Goal: Information Seeking & Learning: Check status

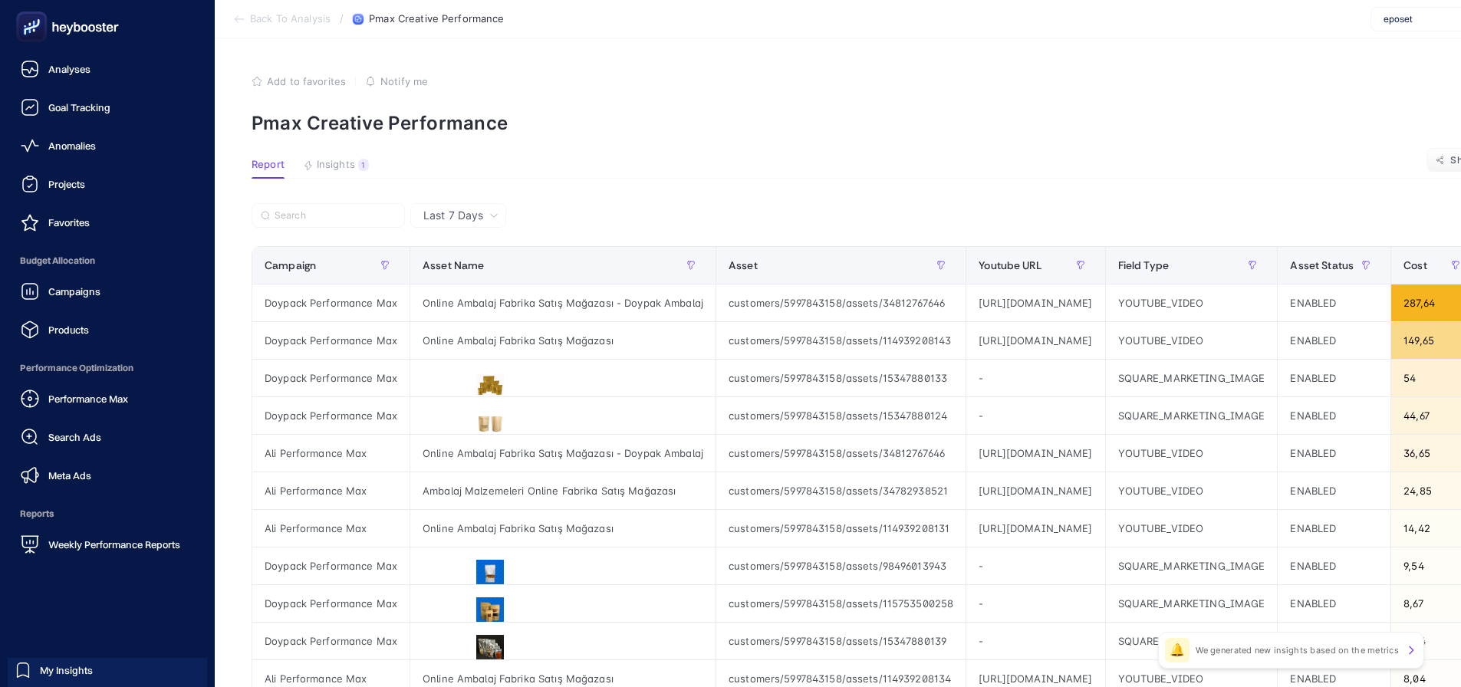
scroll to position [403, 0]
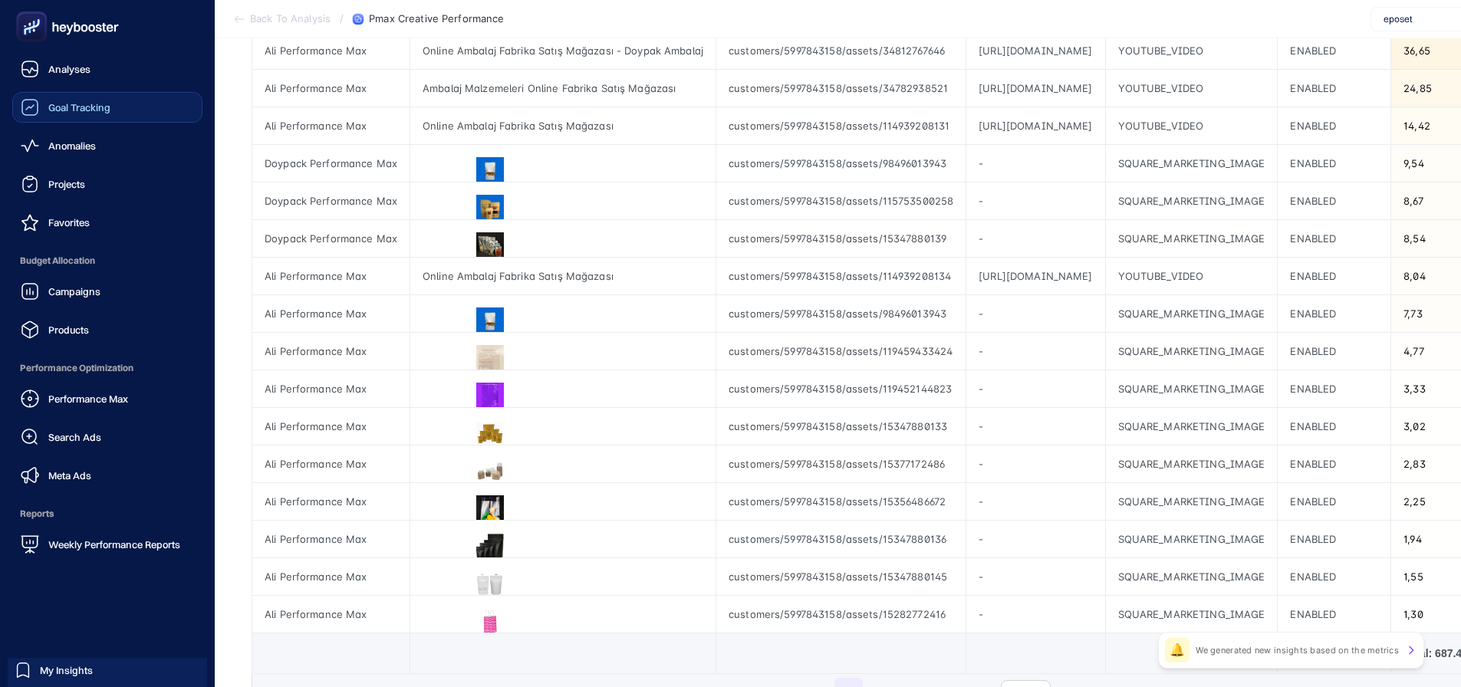
click at [85, 106] on span "Goal Tracking" at bounding box center [79, 107] width 62 height 12
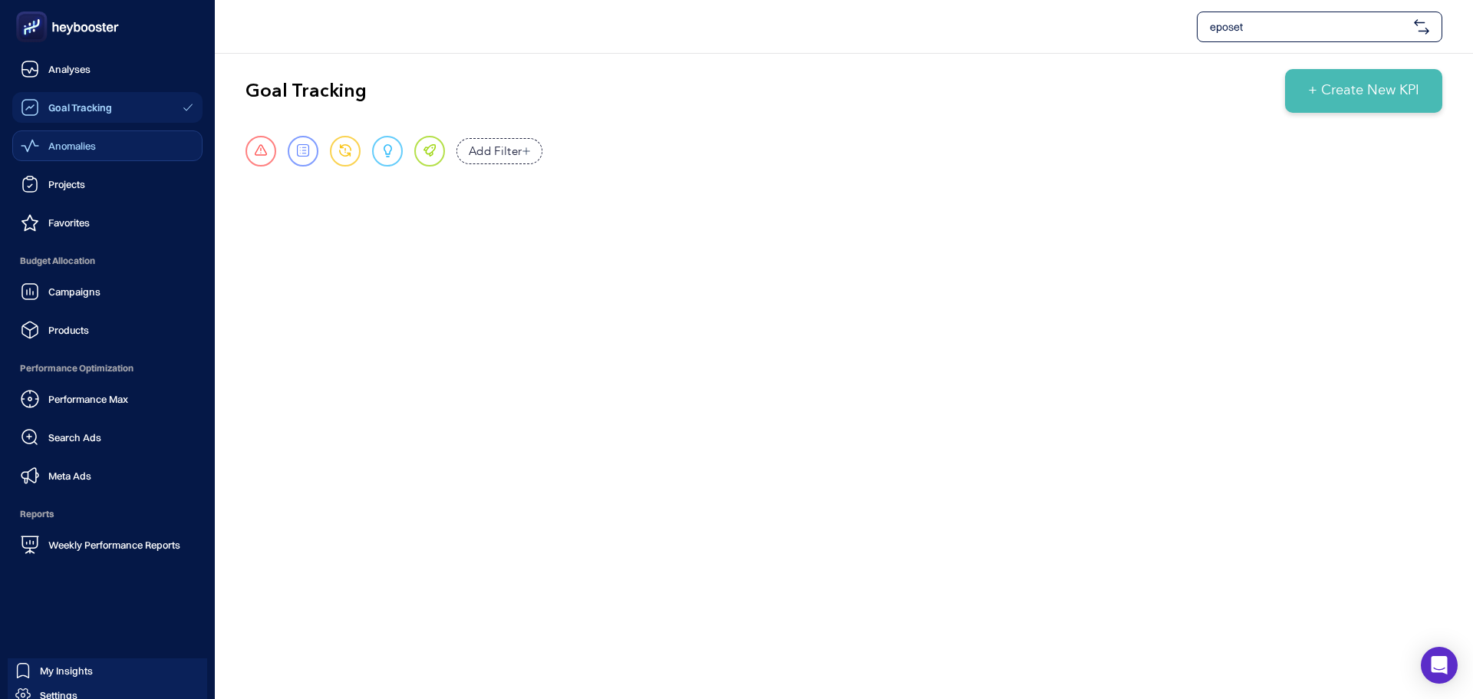
click at [42, 141] on div "Anomalies" at bounding box center [58, 146] width 75 height 18
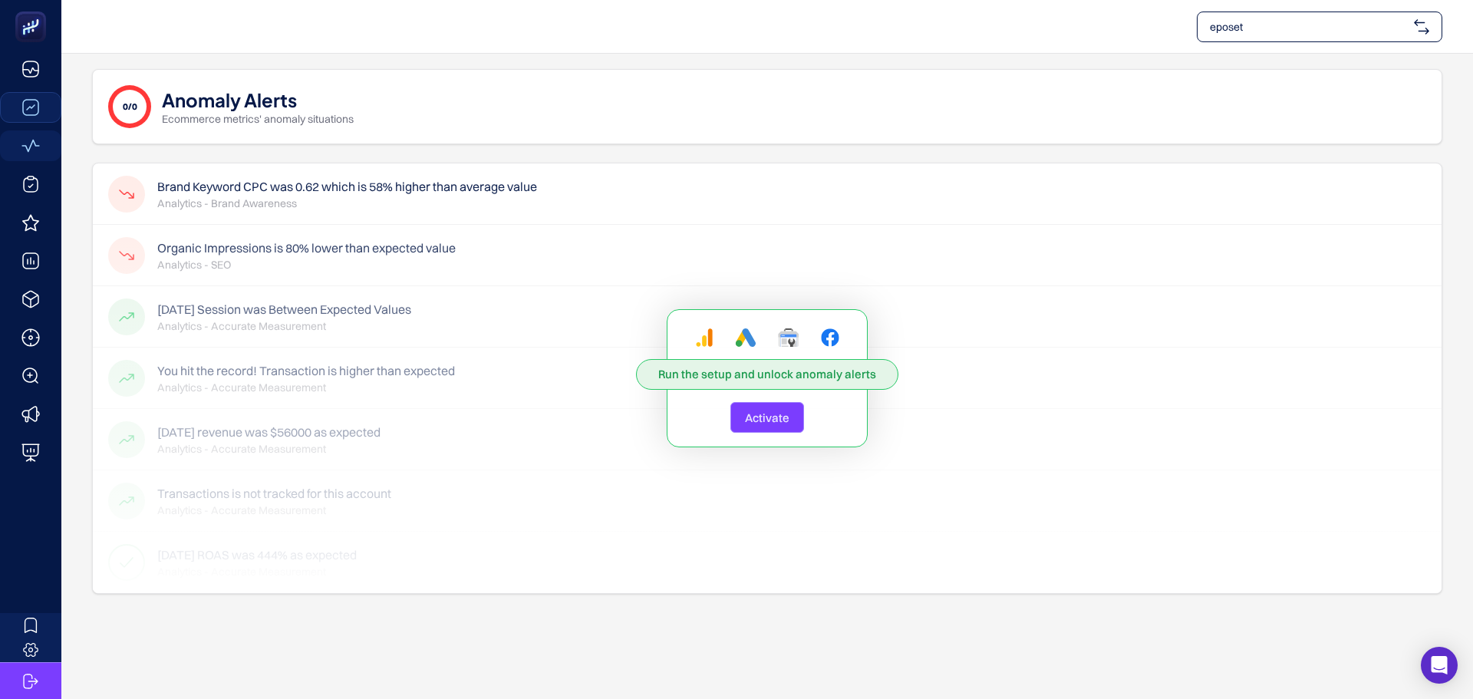
click at [766, 422] on span "Activate" at bounding box center [767, 417] width 44 height 15
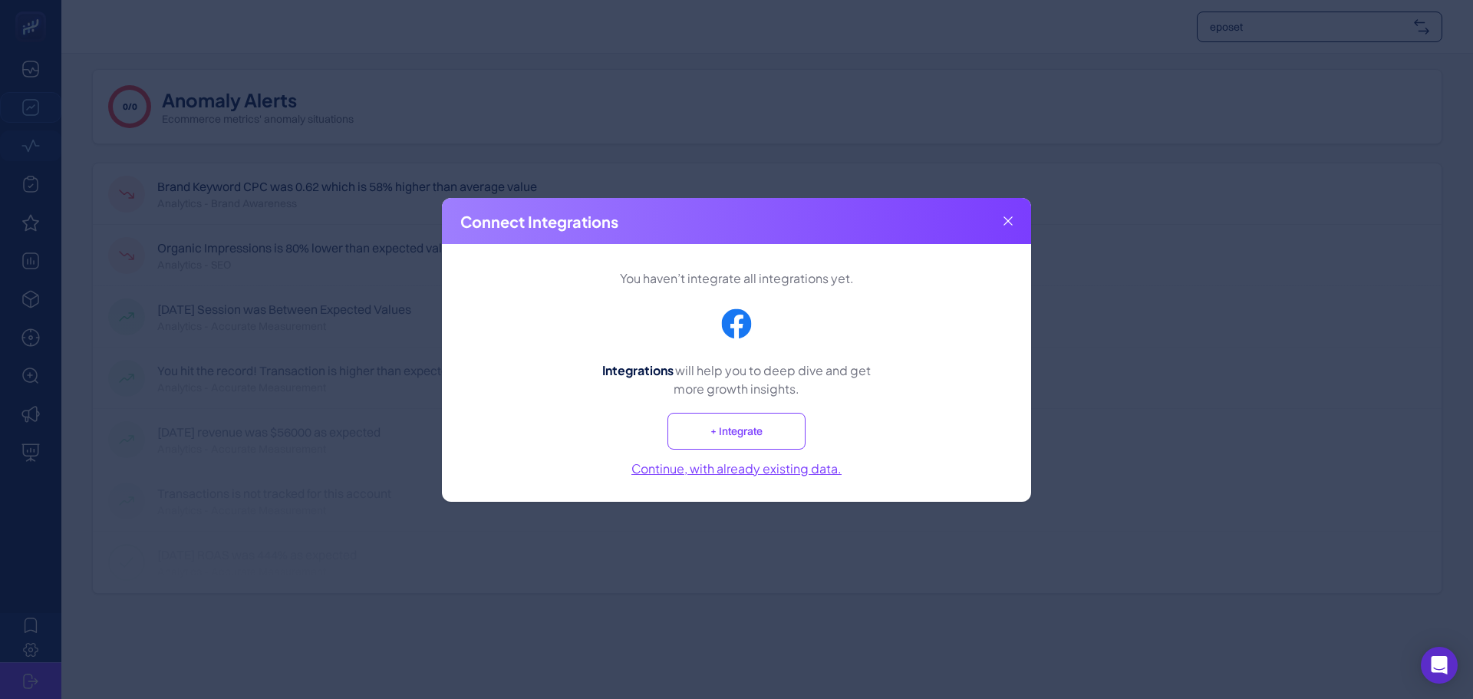
click at [819, 473] on button "Continue, with already existing data." at bounding box center [736, 468] width 210 height 18
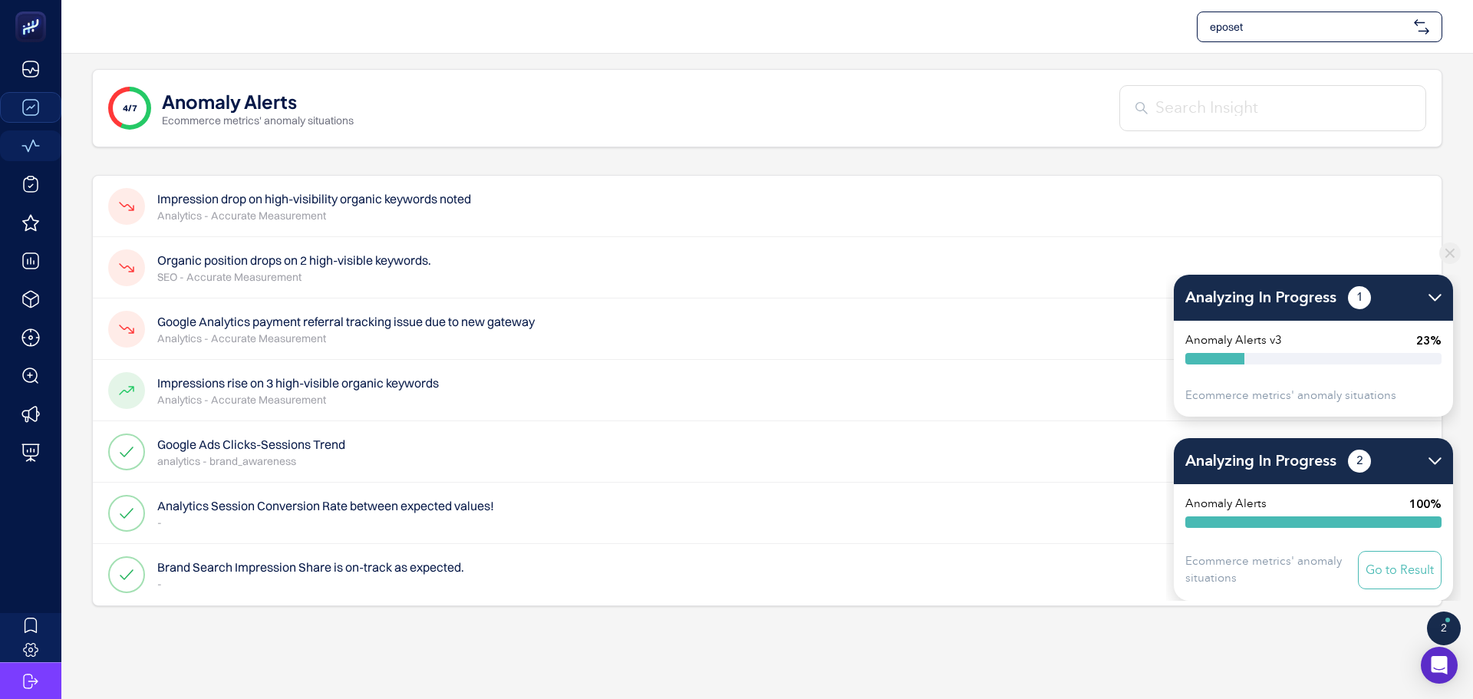
click at [372, 216] on p "Analytics - Accurate Measurement" at bounding box center [314, 215] width 314 height 15
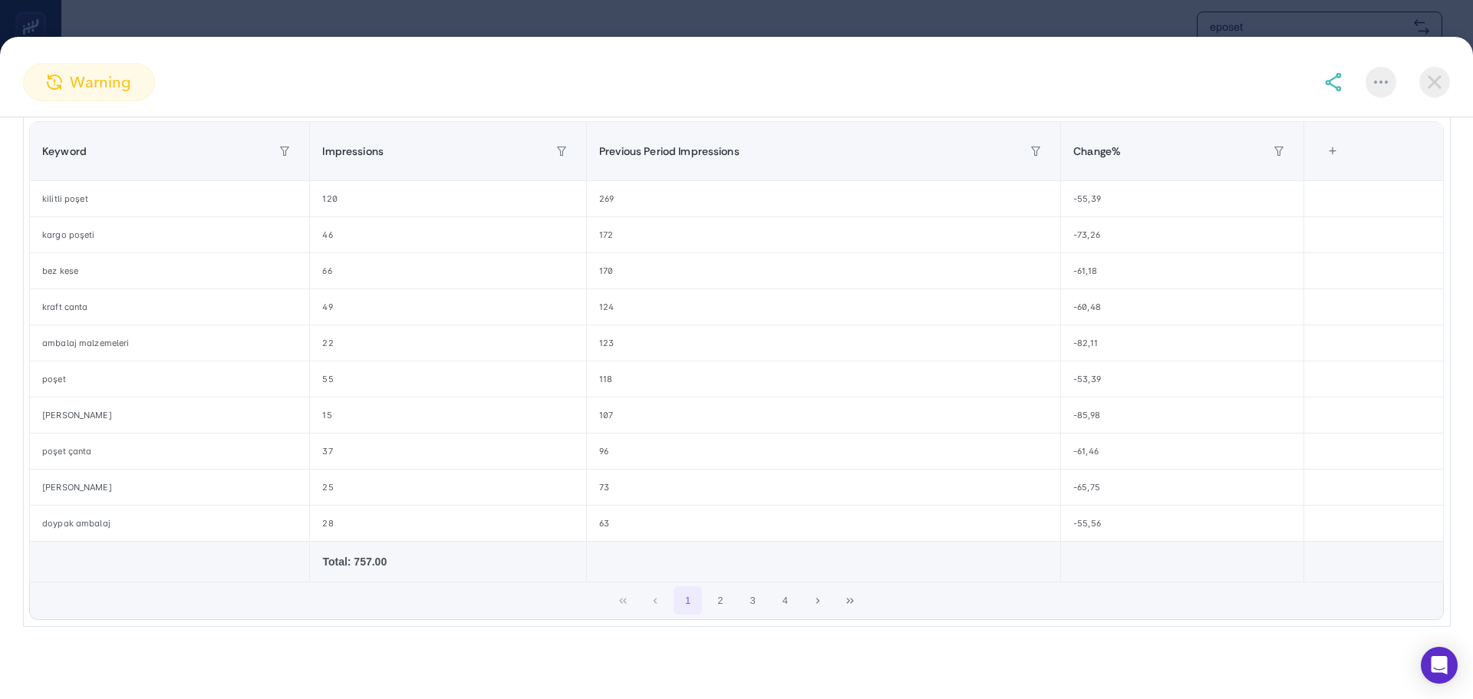
scroll to position [250, 0]
click at [771, 596] on button "4" at bounding box center [785, 600] width 29 height 29
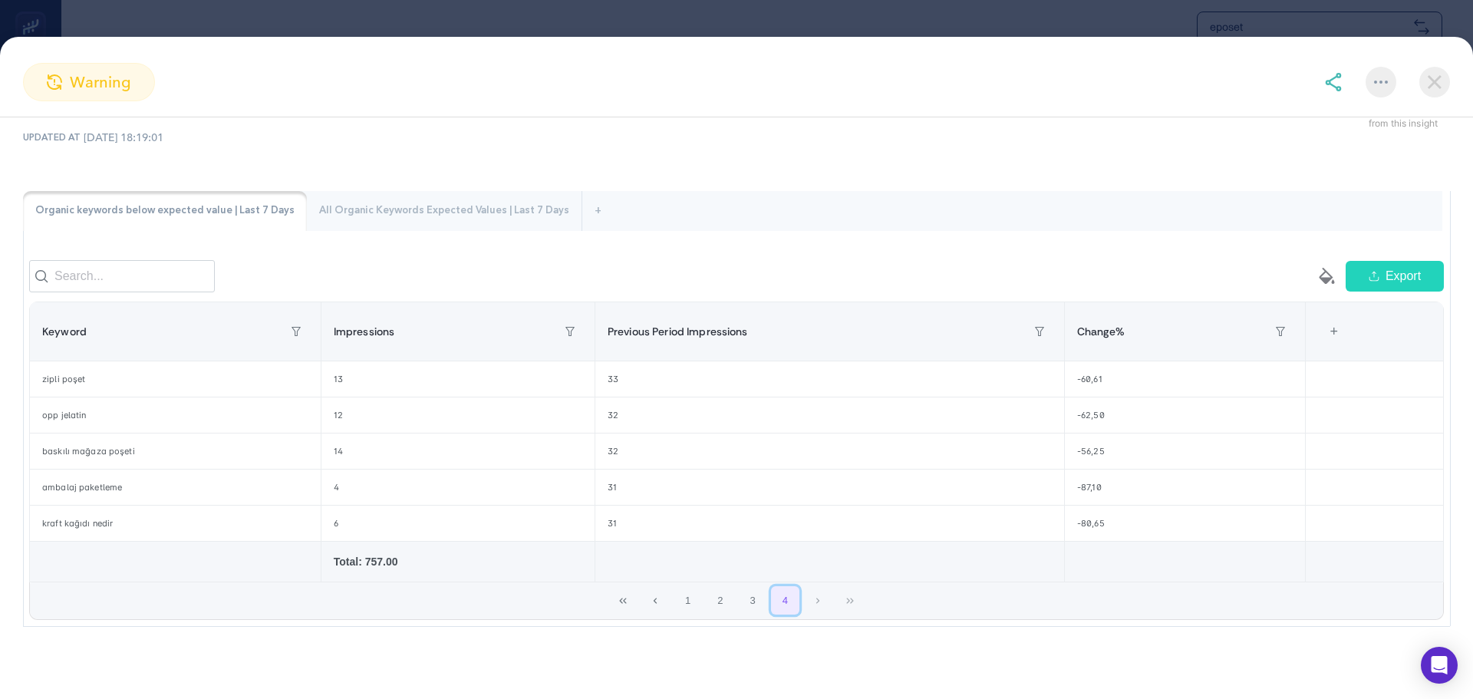
scroll to position [70, 0]
click at [753, 604] on button "3" at bounding box center [752, 600] width 29 height 29
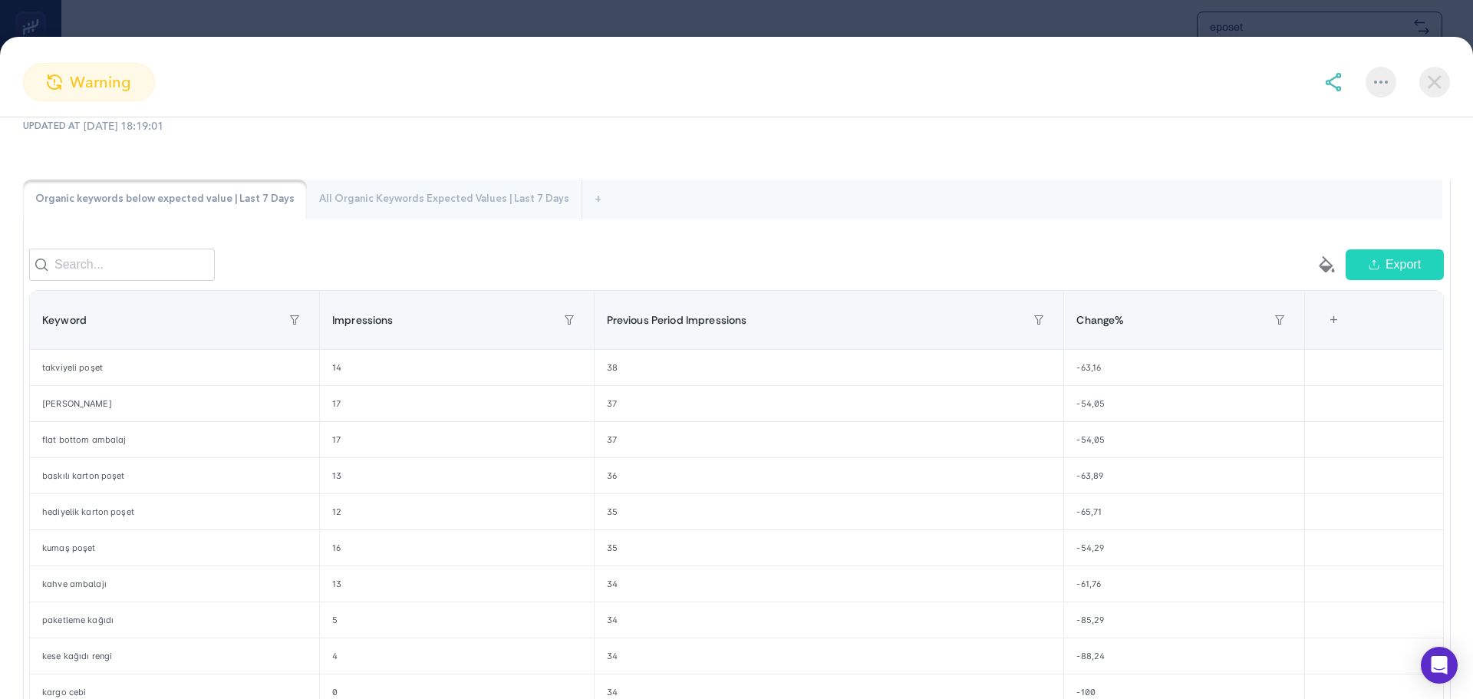
scroll to position [147, 0]
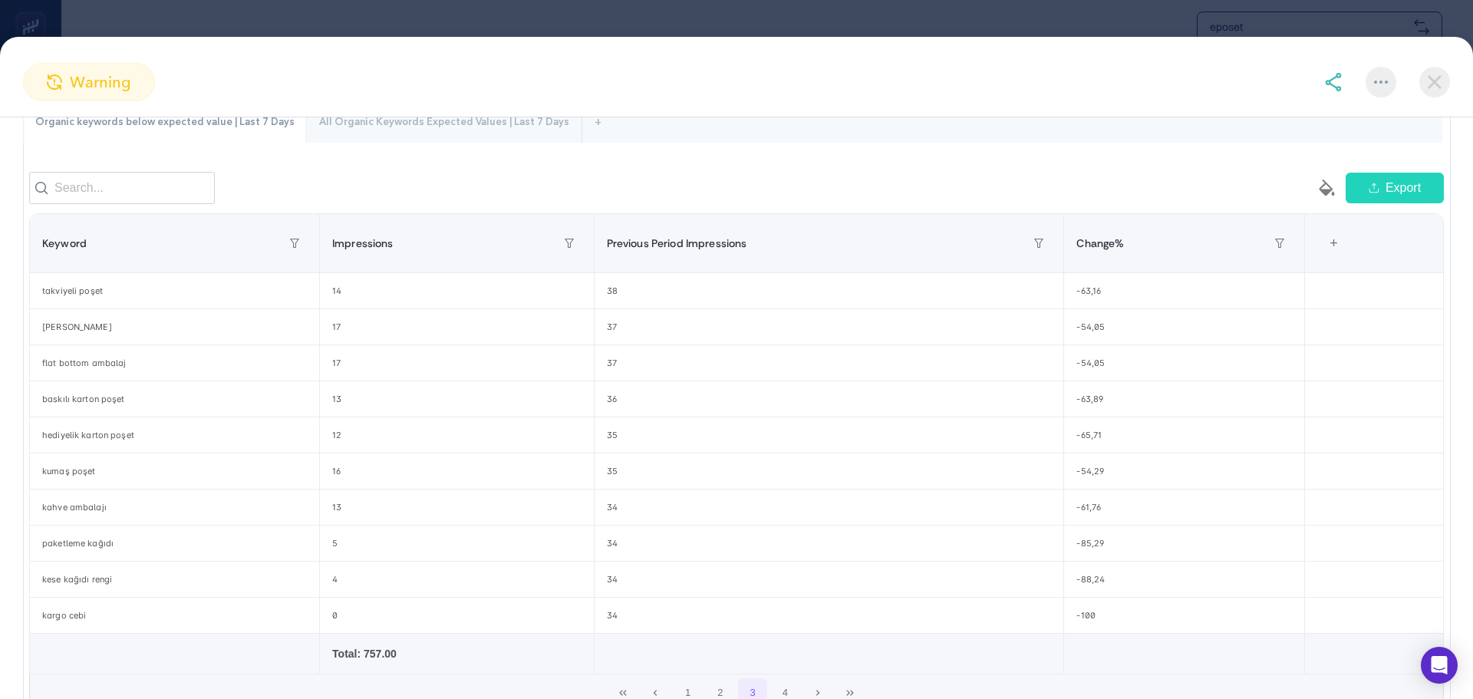
click at [394, 126] on div "All Organic Keywords Expected Values | Last 7 Days" at bounding box center [444, 123] width 275 height 40
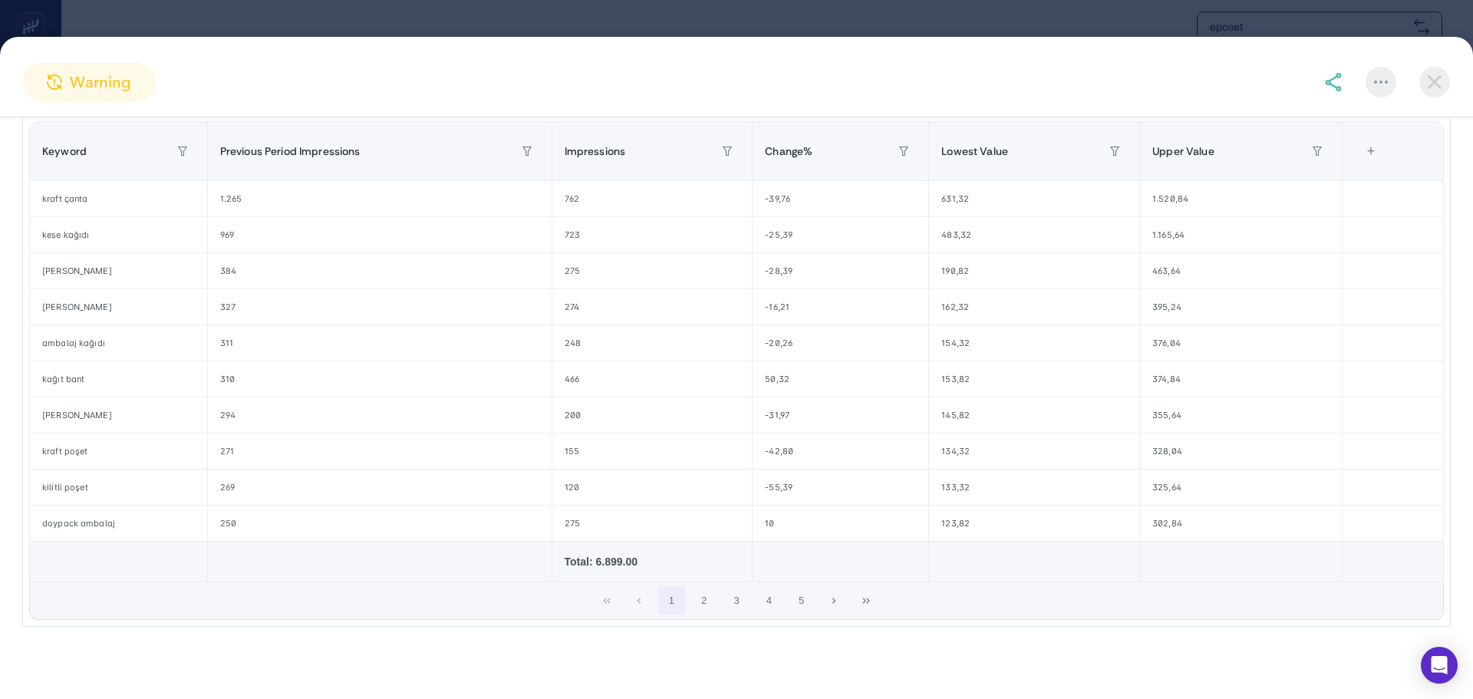
scroll to position [250, 0]
click at [695, 608] on button "2" at bounding box center [704, 600] width 29 height 29
click at [734, 608] on button "3" at bounding box center [736, 600] width 29 height 29
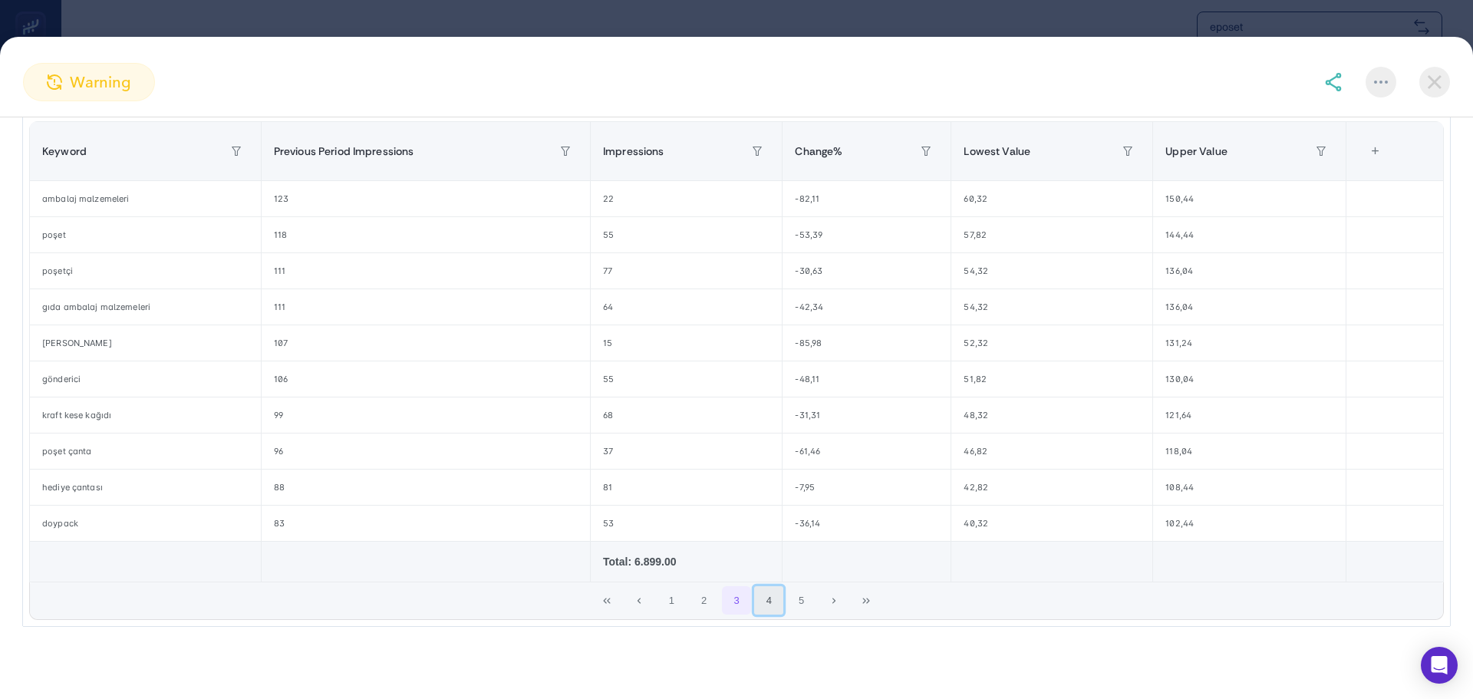
click at [761, 611] on button "4" at bounding box center [768, 600] width 29 height 29
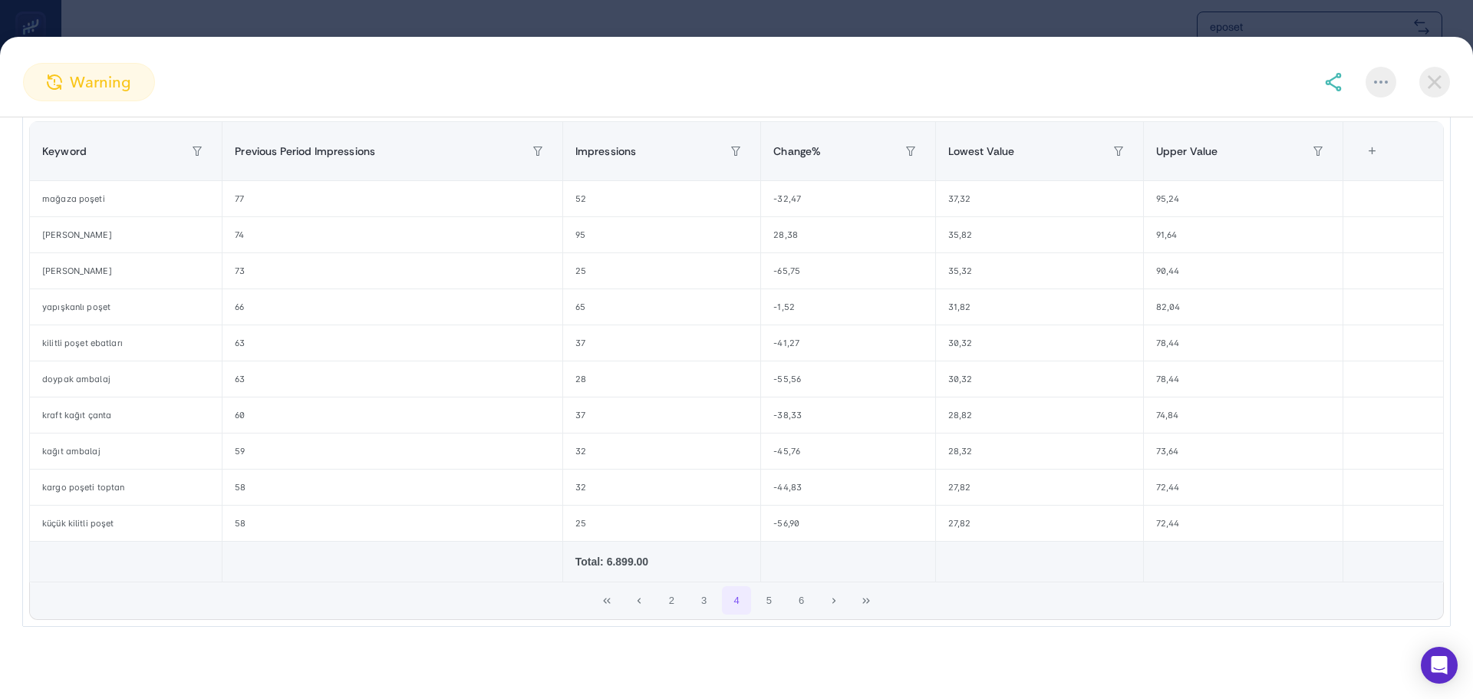
click at [782, 611] on span "2 3 4 5 6" at bounding box center [736, 600] width 162 height 32
click at [773, 601] on button "5" at bounding box center [768, 600] width 29 height 29
click at [802, 602] on button "7" at bounding box center [801, 600] width 29 height 29
click at [819, 602] on button "Next Page" at bounding box center [833, 600] width 29 height 29
click at [823, 596] on button "Next Page" at bounding box center [833, 600] width 29 height 29
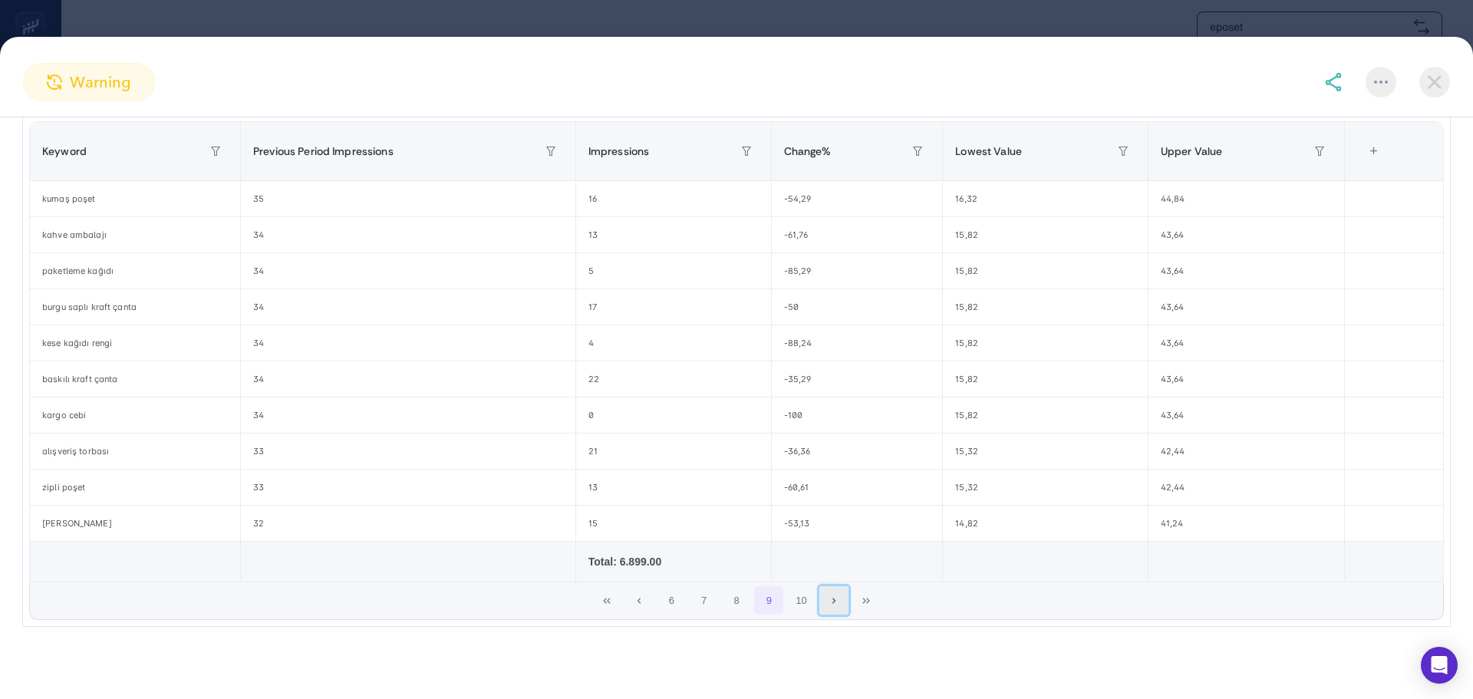
click at [829, 598] on icon "Next Page" at bounding box center [833, 600] width 9 height 9
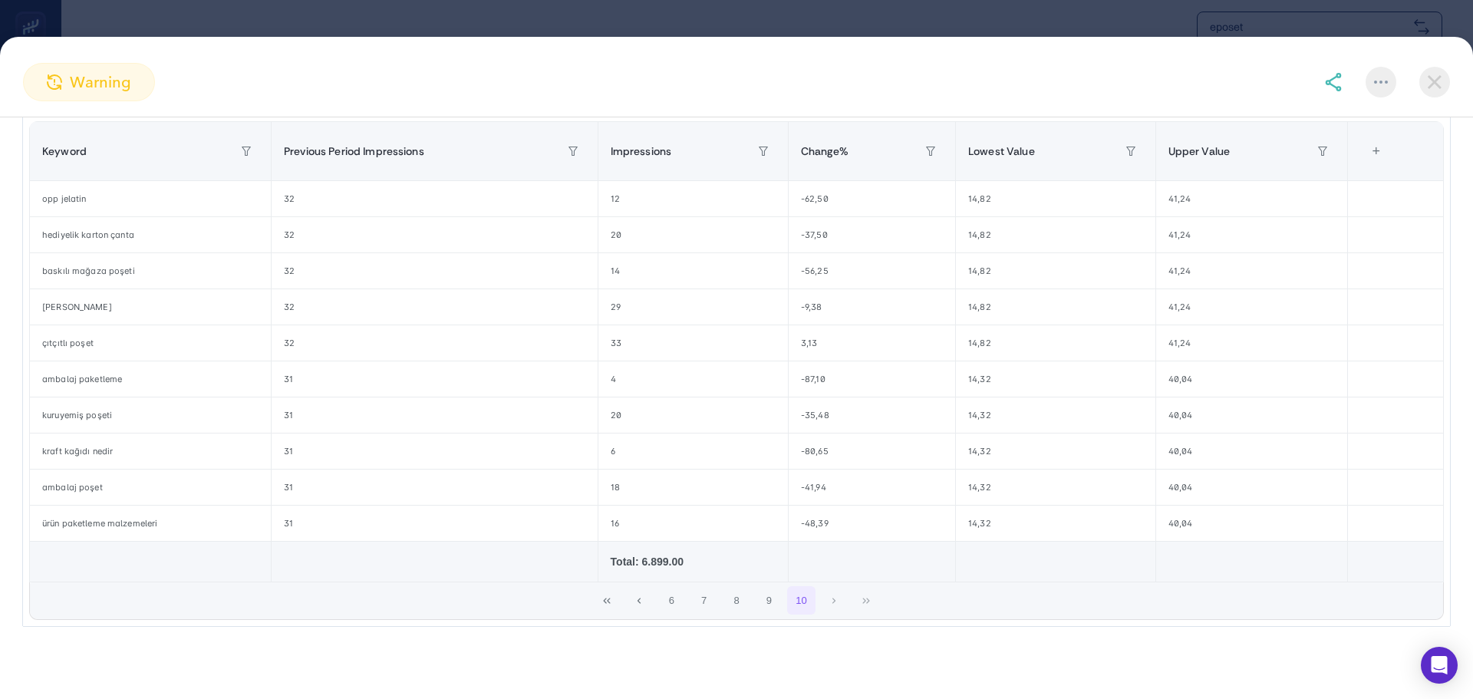
click at [858, 603] on div "6 7 8 9 10" at bounding box center [736, 600] width 1413 height 37
click at [856, 607] on div "6 7 8 9 10" at bounding box center [736, 600] width 1413 height 37
click at [842, 606] on div "6 7 8 9 10" at bounding box center [736, 600] width 1413 height 37
click at [833, 604] on div "6 7 8 9 10" at bounding box center [736, 600] width 1413 height 37
click at [832, 604] on div "6 7 8 9 10" at bounding box center [736, 600] width 1413 height 37
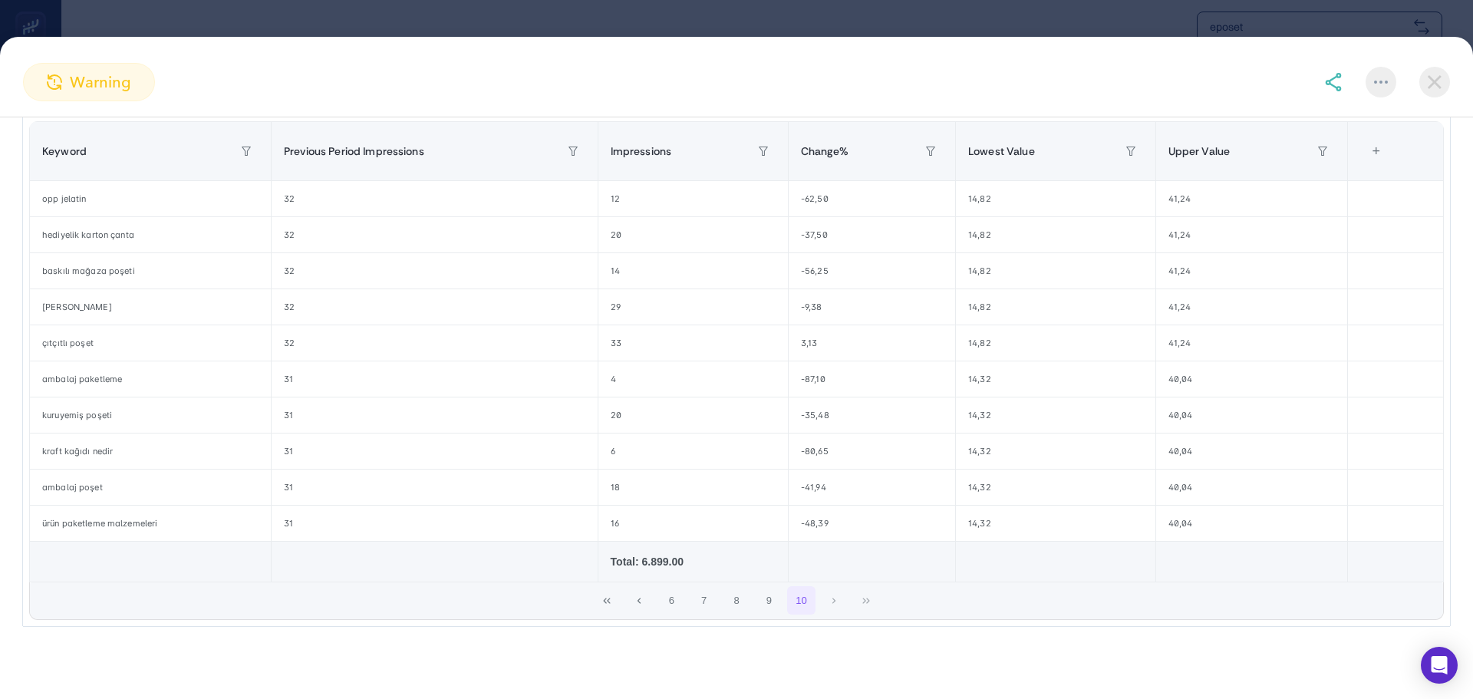
scroll to position [20, 0]
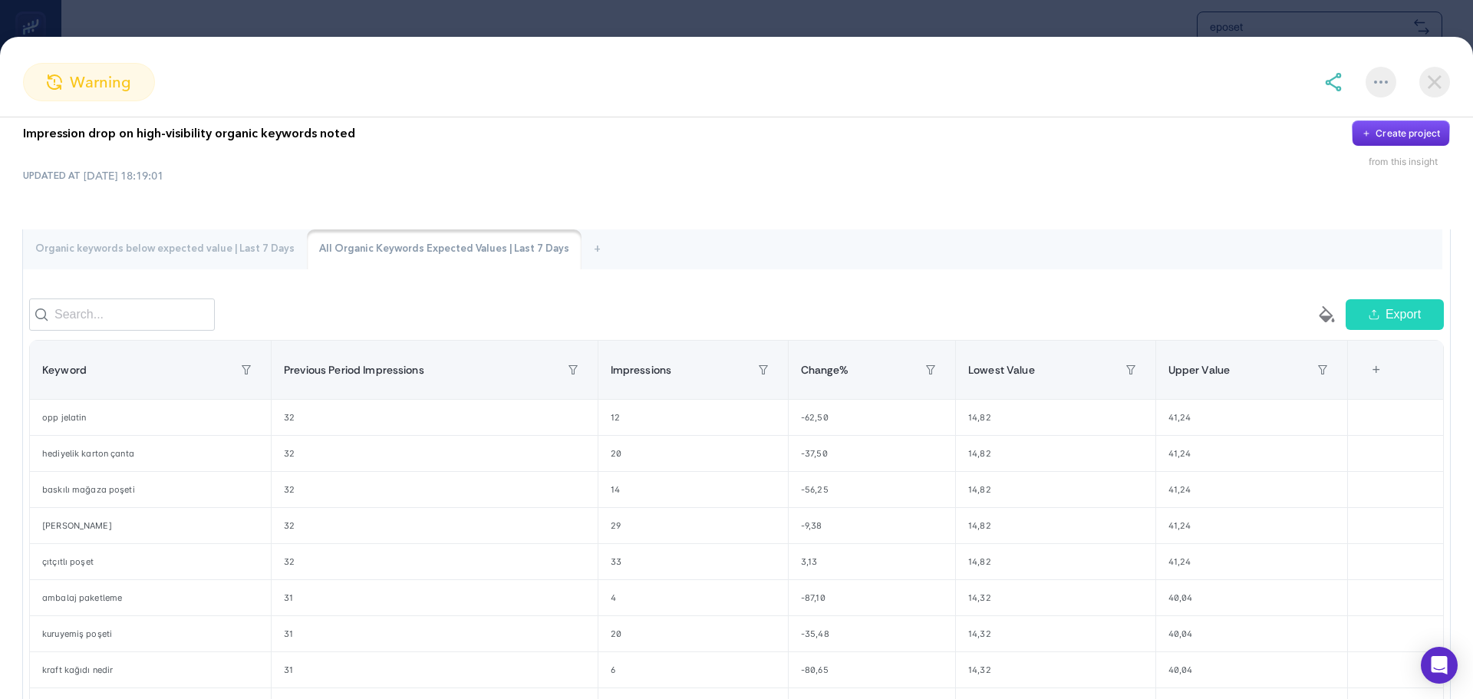
click at [1450, 76] on section "warning" at bounding box center [736, 82] width 1473 height 38
click at [1437, 79] on img at bounding box center [1434, 82] width 31 height 31
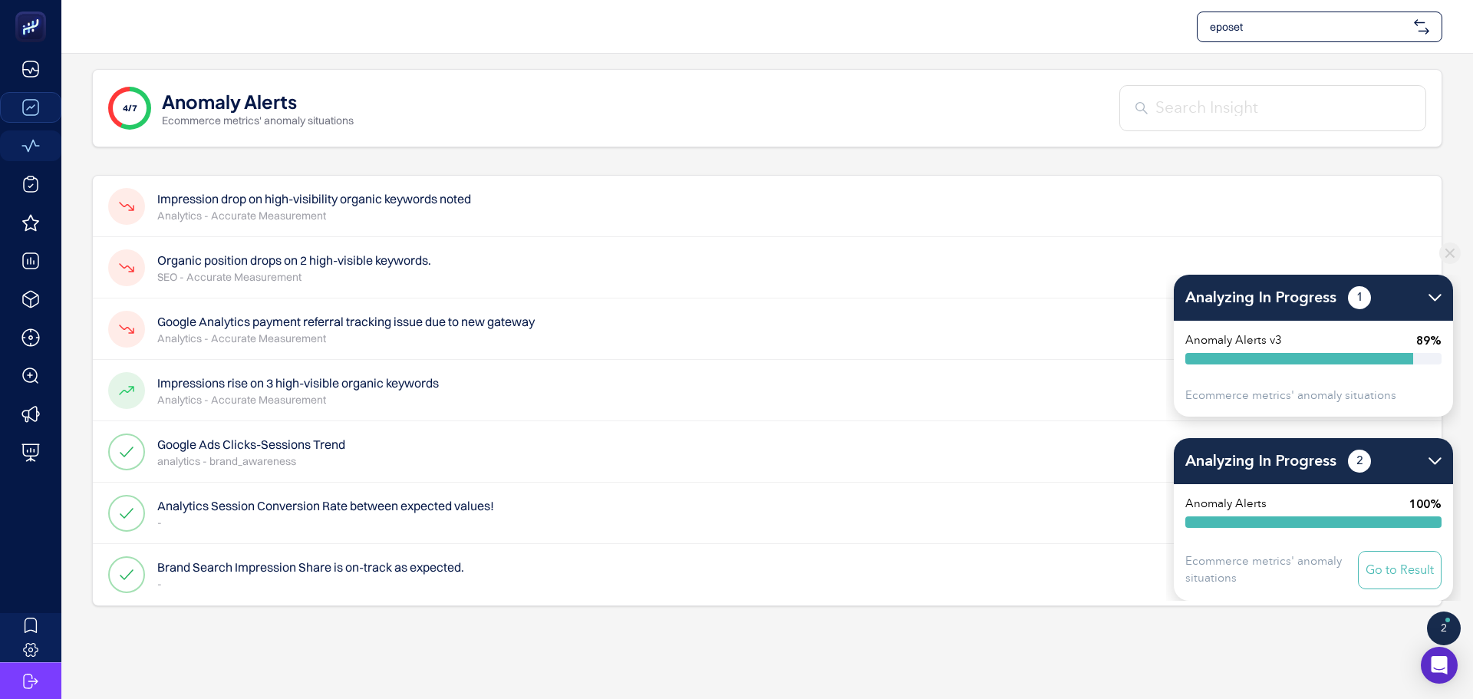
click at [498, 318] on h4 "Google Analytics payment referral tracking issue due to new gateway" at bounding box center [345, 321] width 377 height 18
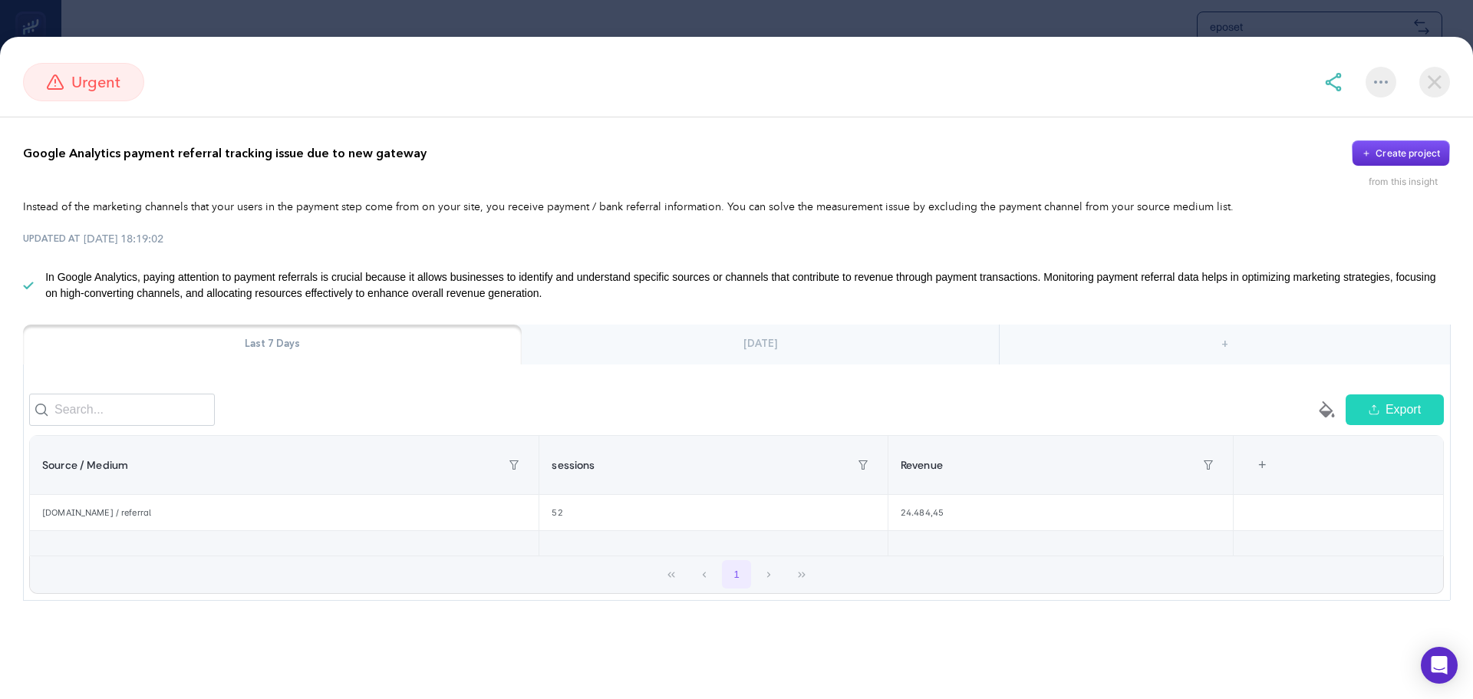
click at [803, 338] on div "[DATE]" at bounding box center [760, 344] width 477 height 40
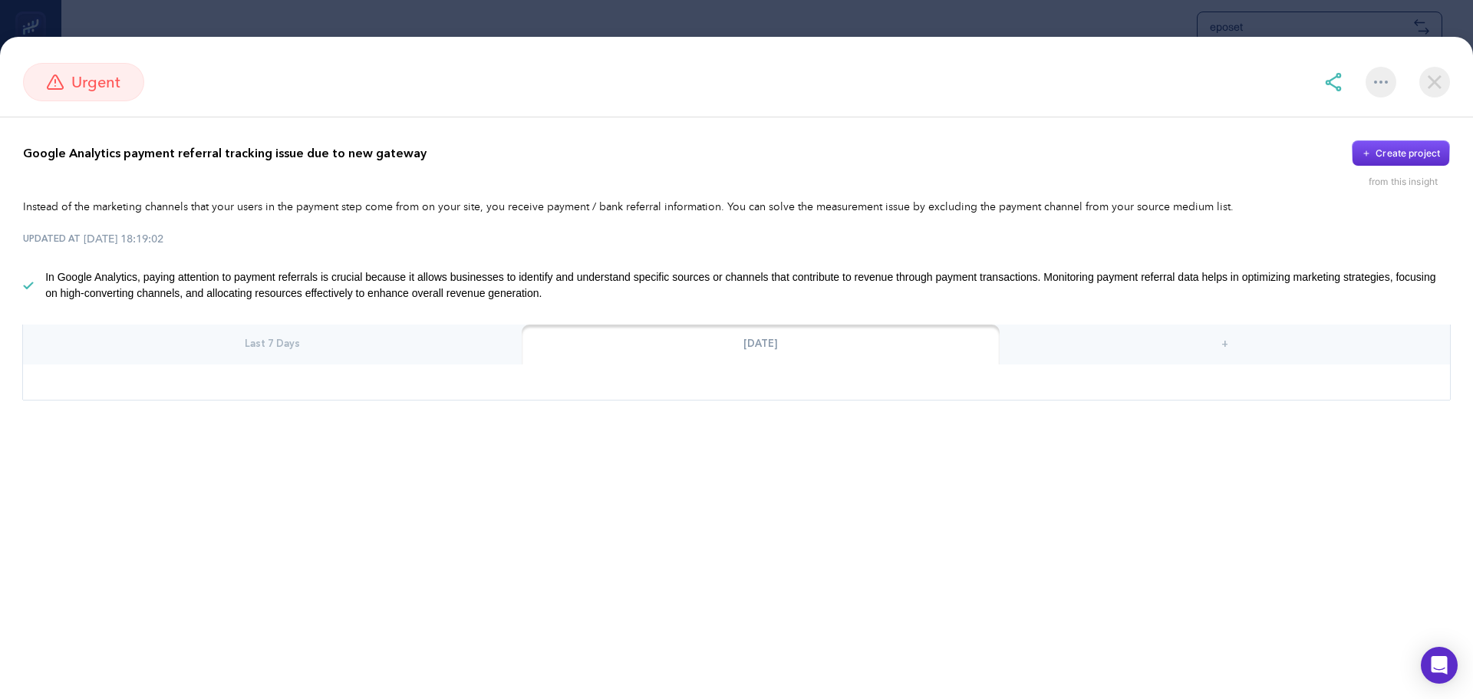
click at [489, 341] on div "Last 7 Days" at bounding box center [272, 344] width 499 height 40
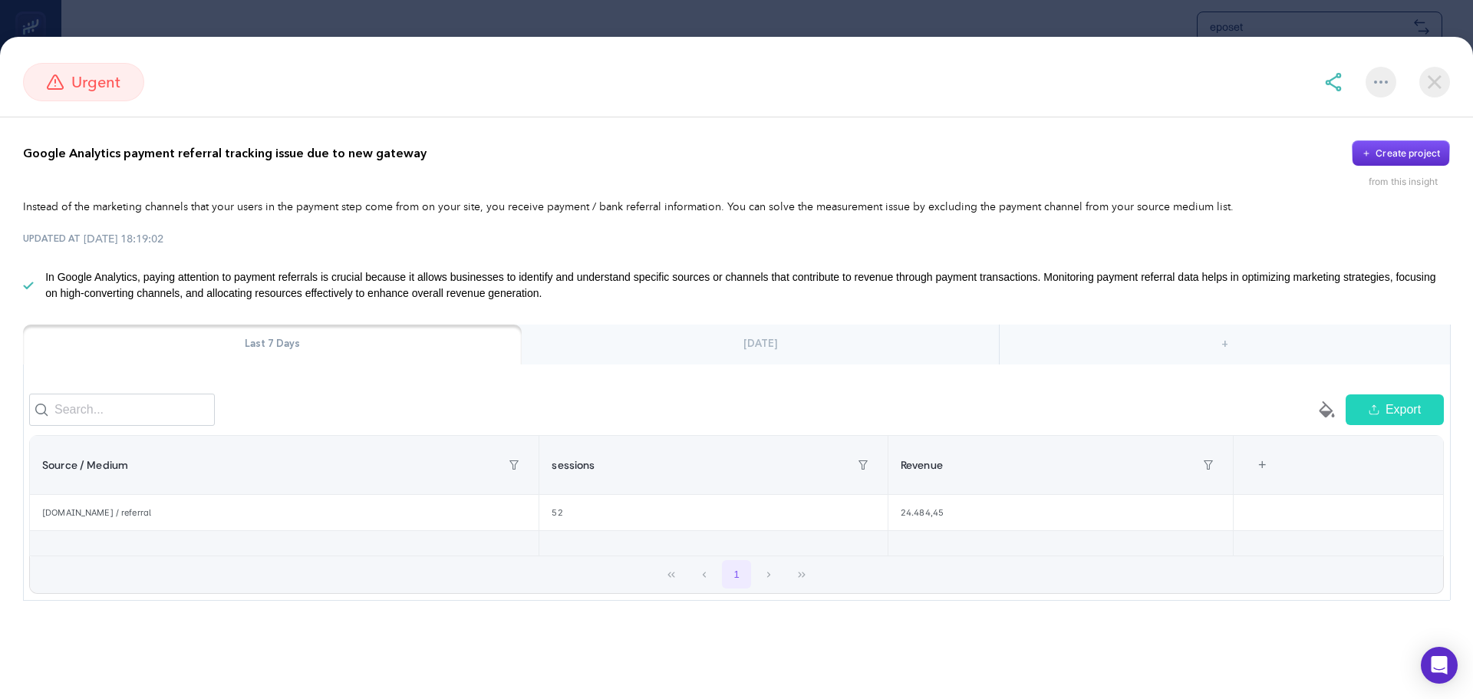
click at [620, 348] on div "[DATE]" at bounding box center [760, 344] width 477 height 40
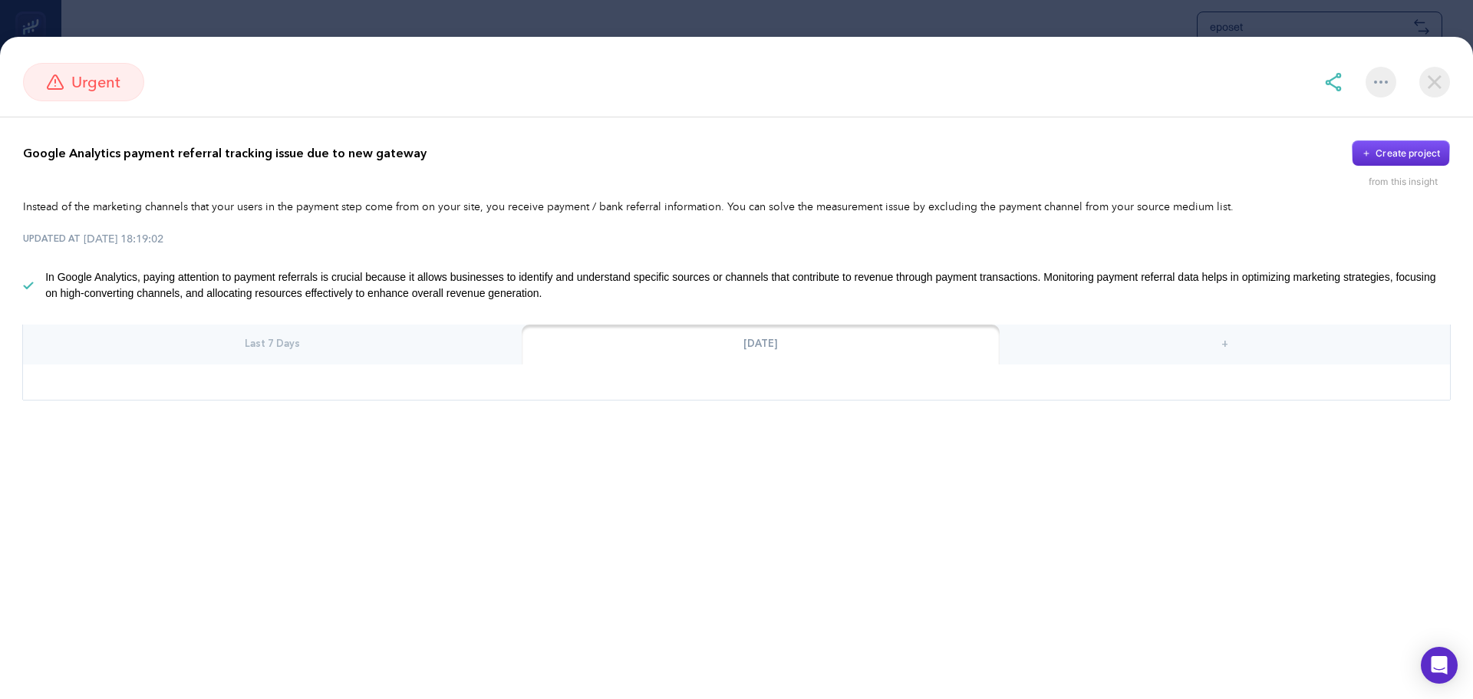
click at [1068, 340] on div "+" at bounding box center [1225, 344] width 450 height 40
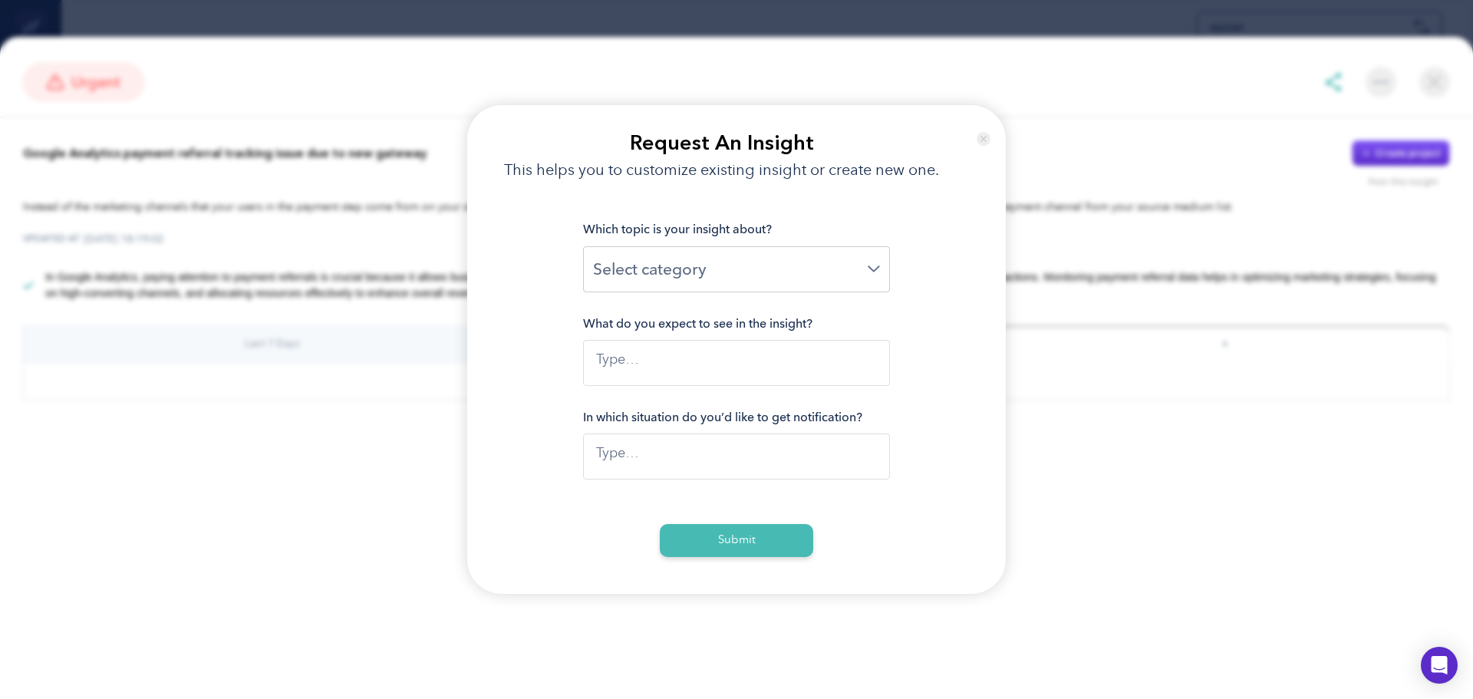
click at [980, 146] on img at bounding box center [984, 138] width 15 height 37
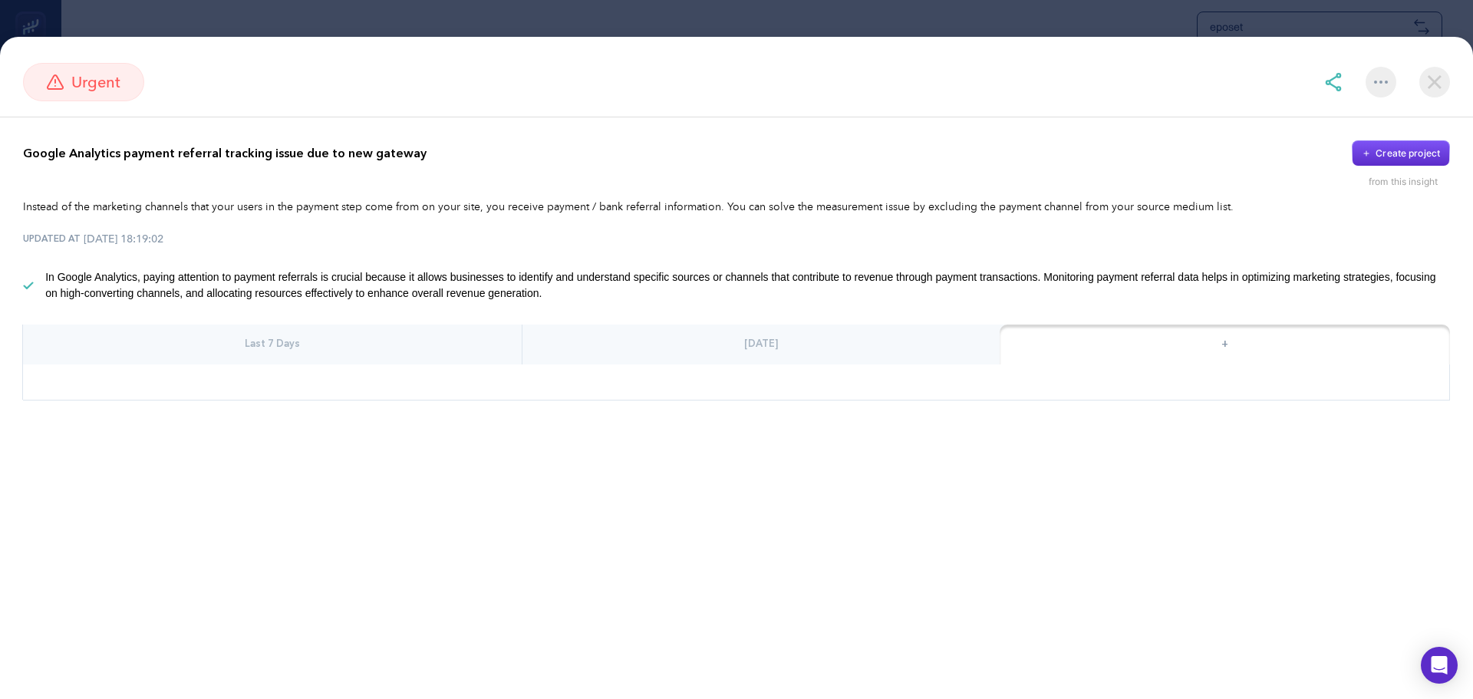
click at [1433, 85] on img at bounding box center [1434, 82] width 31 height 31
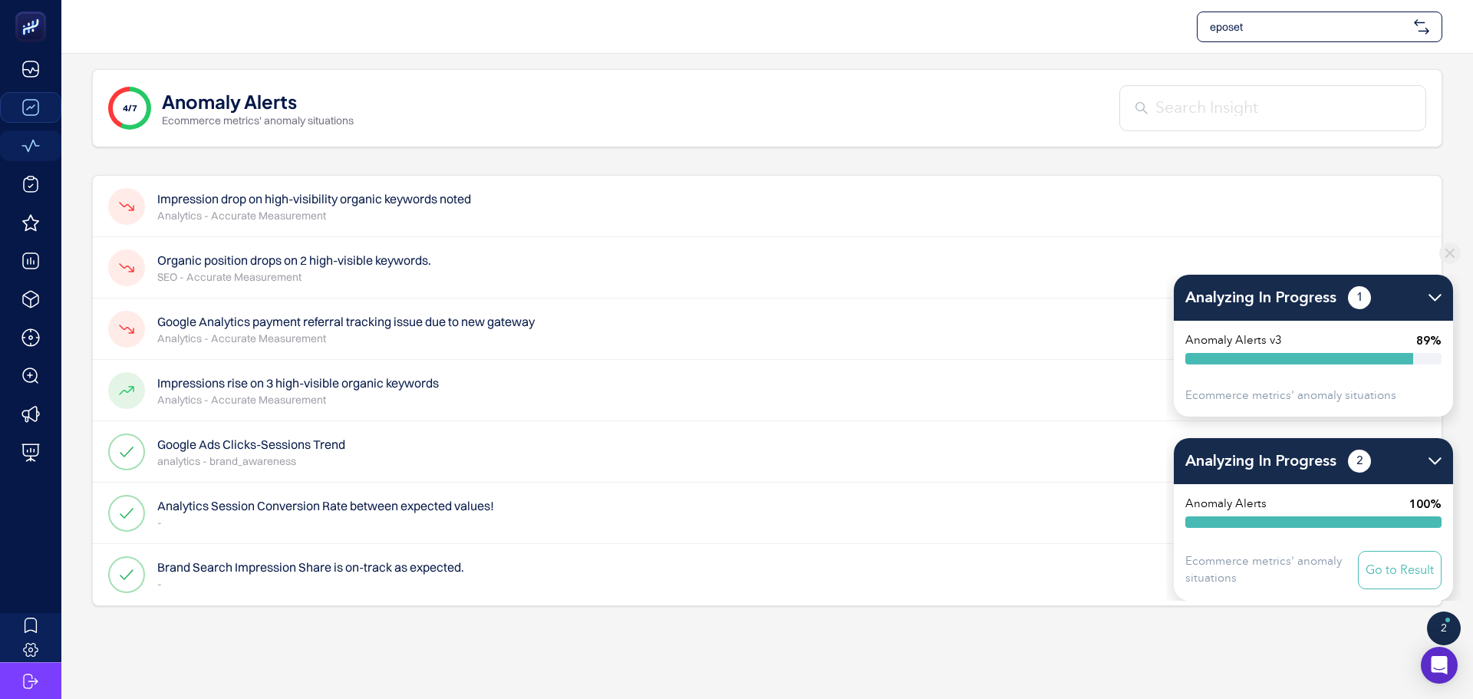
click at [380, 272] on p "SEO - Accurate Measurement" at bounding box center [294, 276] width 274 height 15
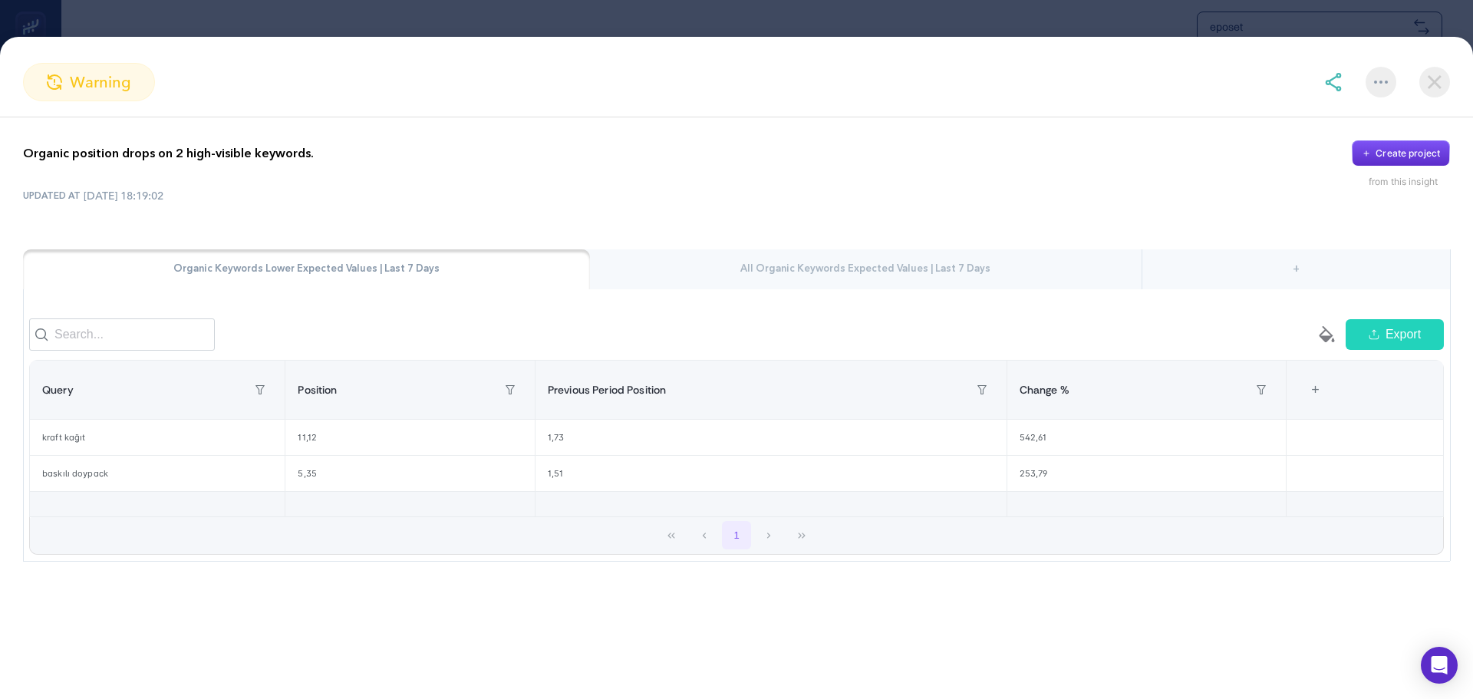
click at [1440, 84] on img at bounding box center [1434, 82] width 31 height 31
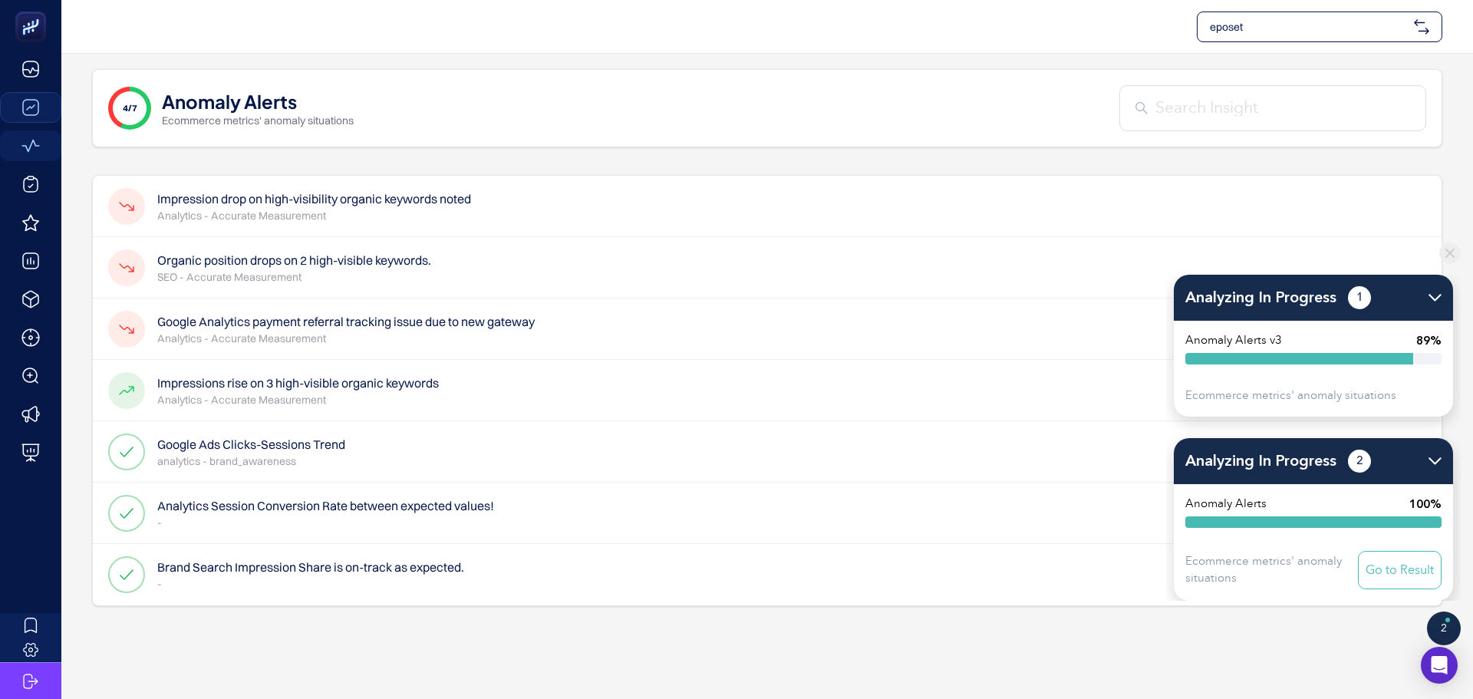
click at [340, 199] on h4 "Impression drop on high-visibility organic keywords noted" at bounding box center [314, 198] width 314 height 18
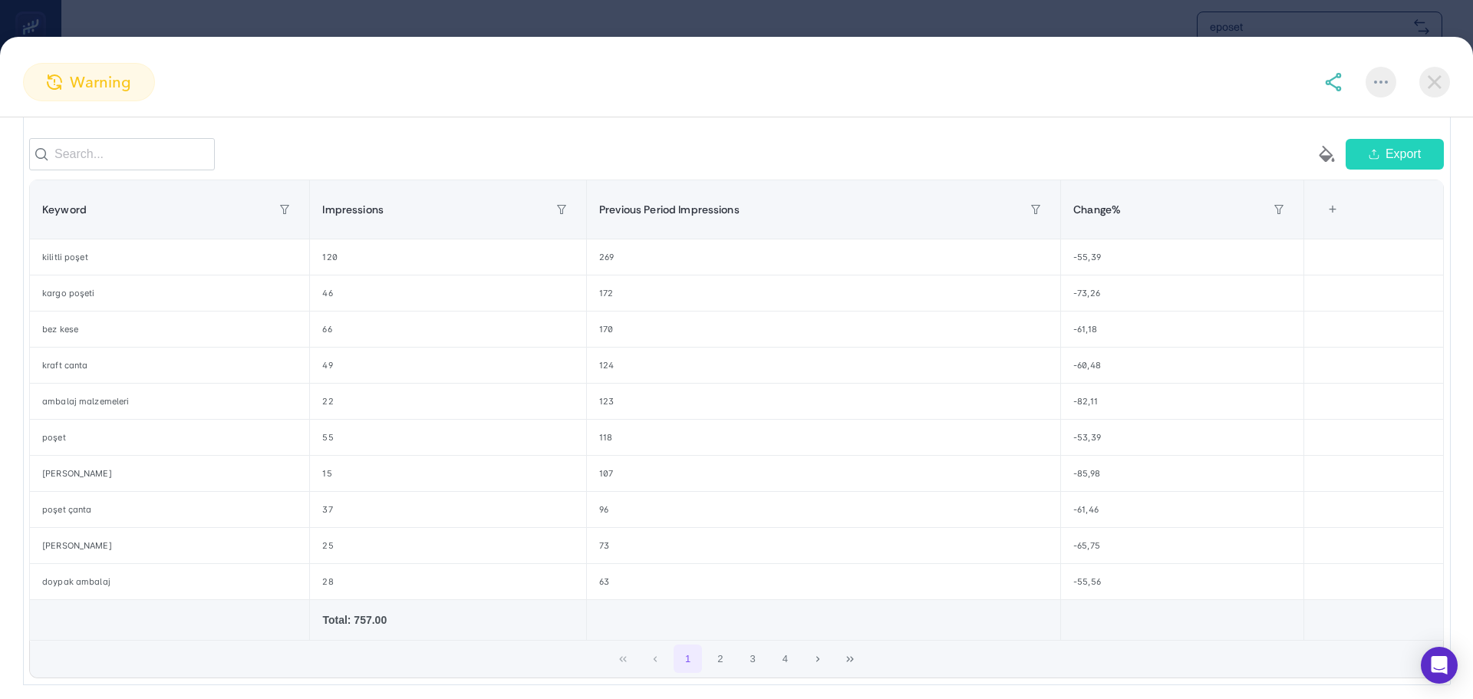
scroll to position [153, 0]
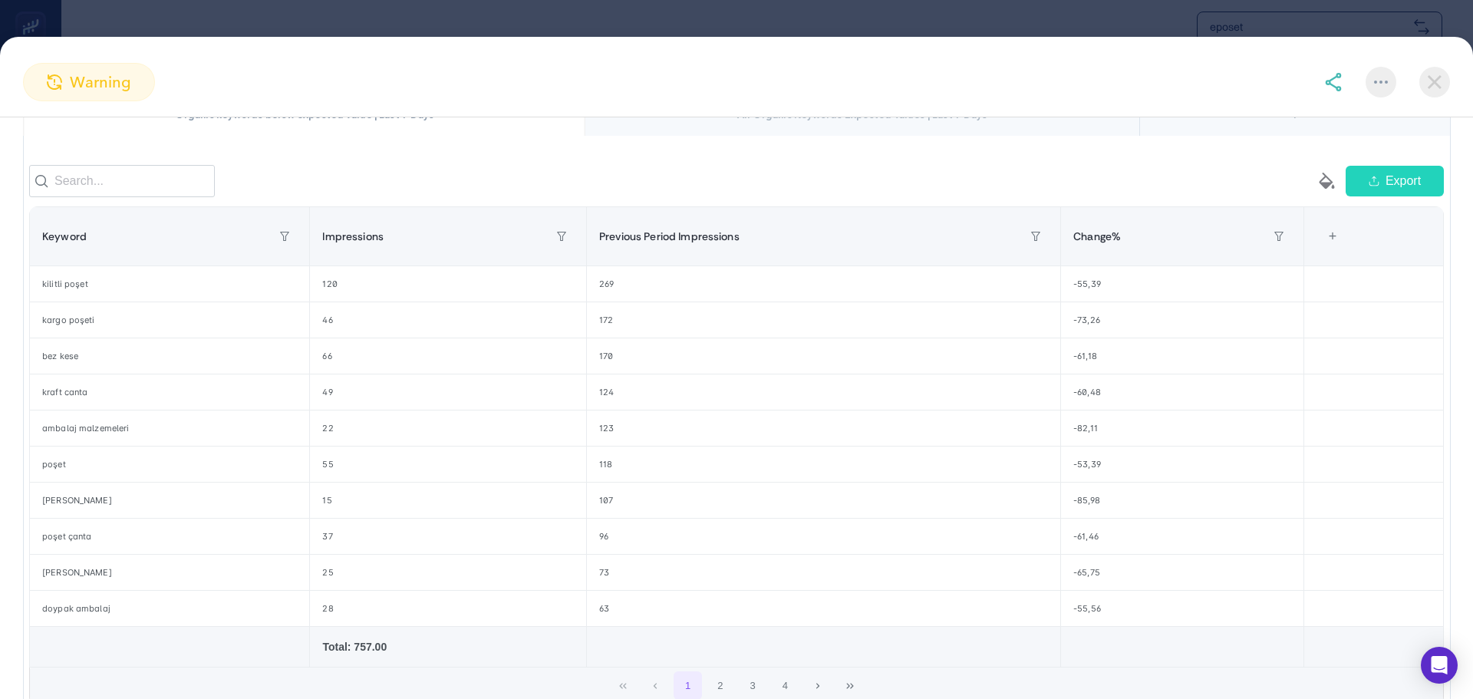
click at [1442, 81] on img at bounding box center [1434, 82] width 31 height 31
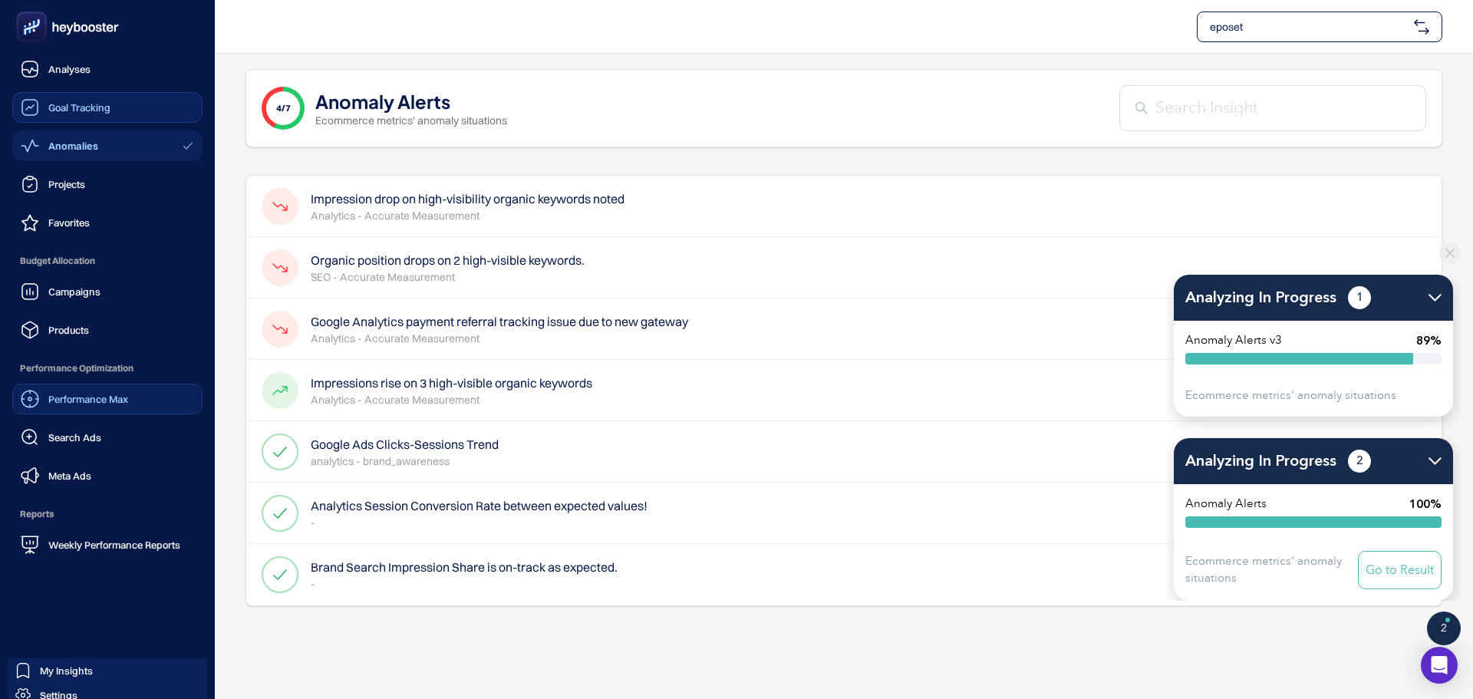
click at [107, 394] on span "Performance Max" at bounding box center [88, 399] width 80 height 12
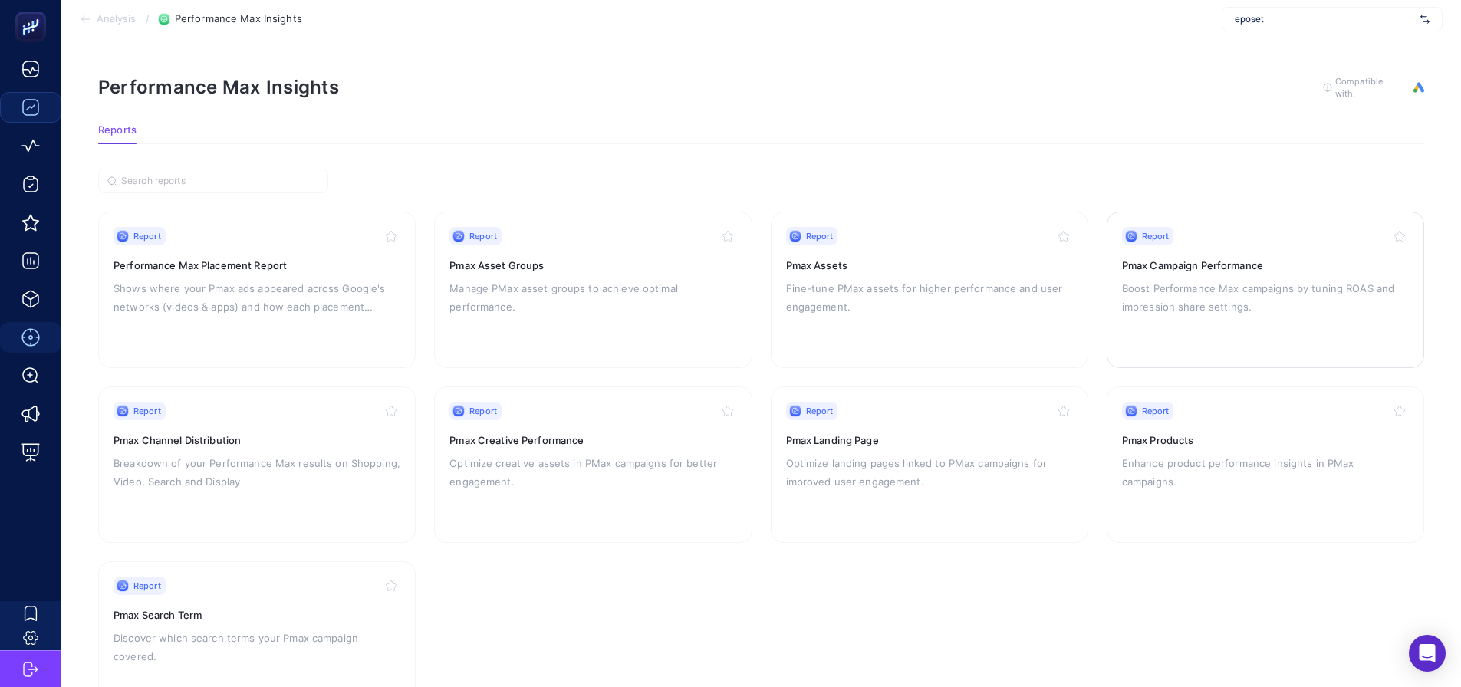
click at [1279, 274] on div "Report Pmax Campaign Performance Boost Performance Max campaigns by tuning ROAS…" at bounding box center [1265, 290] width 287 height 126
